Goal: Find specific page/section: Find specific page/section

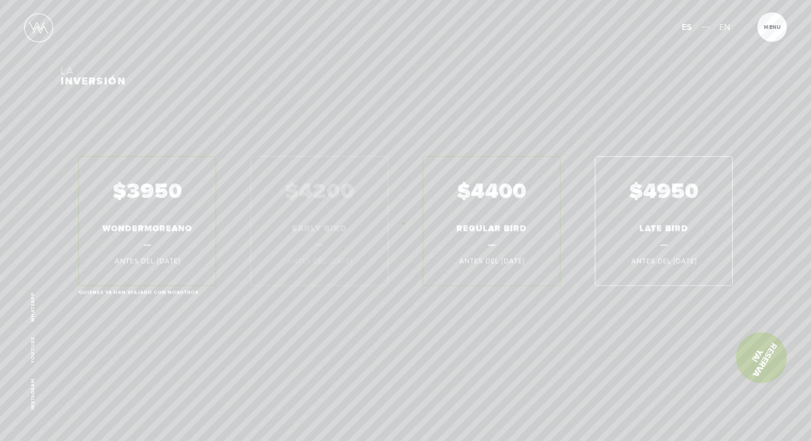
scroll to position [6539, 0]
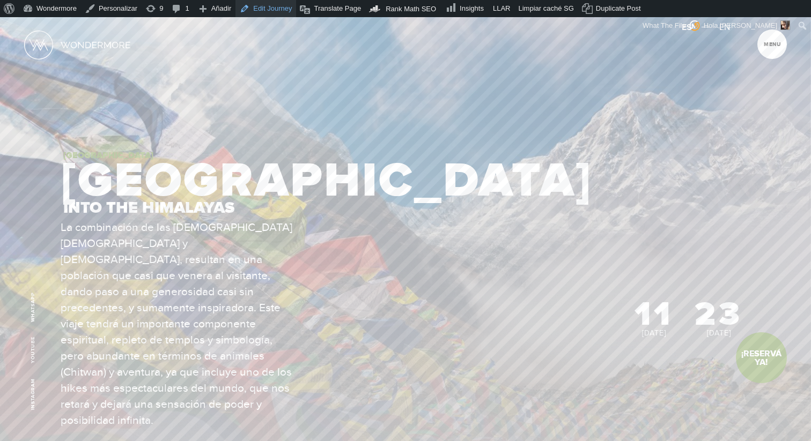
click at [275, 11] on link "Edit Journey" at bounding box center [265, 8] width 61 height 17
click at [264, 11] on link "Edit Journey" at bounding box center [265, 8] width 61 height 17
